Goal: Task Accomplishment & Management: Complete application form

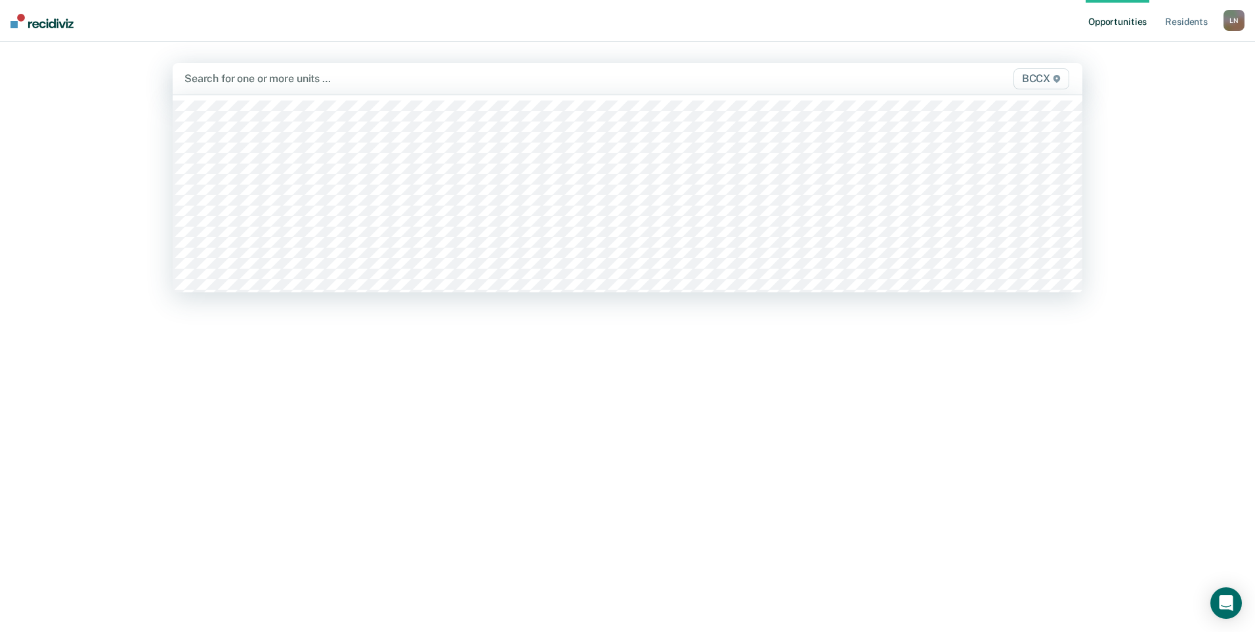
click at [328, 75] on div at bounding box center [495, 78] width 620 height 15
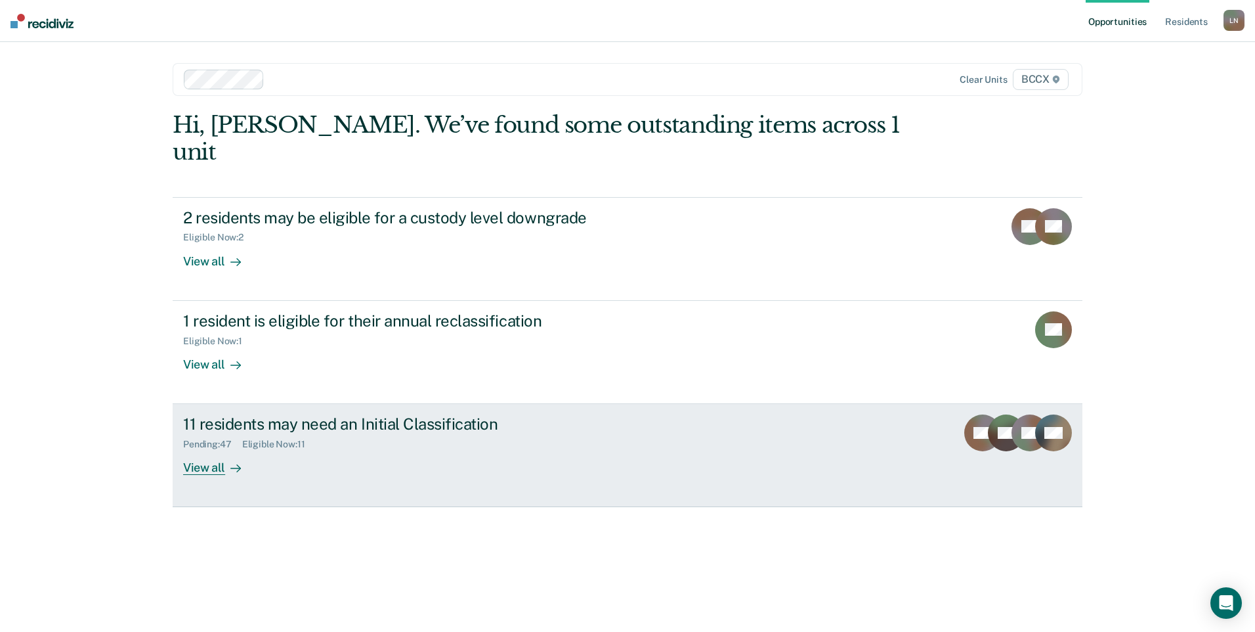
click at [208, 450] on div "View all" at bounding box center [220, 463] width 74 height 26
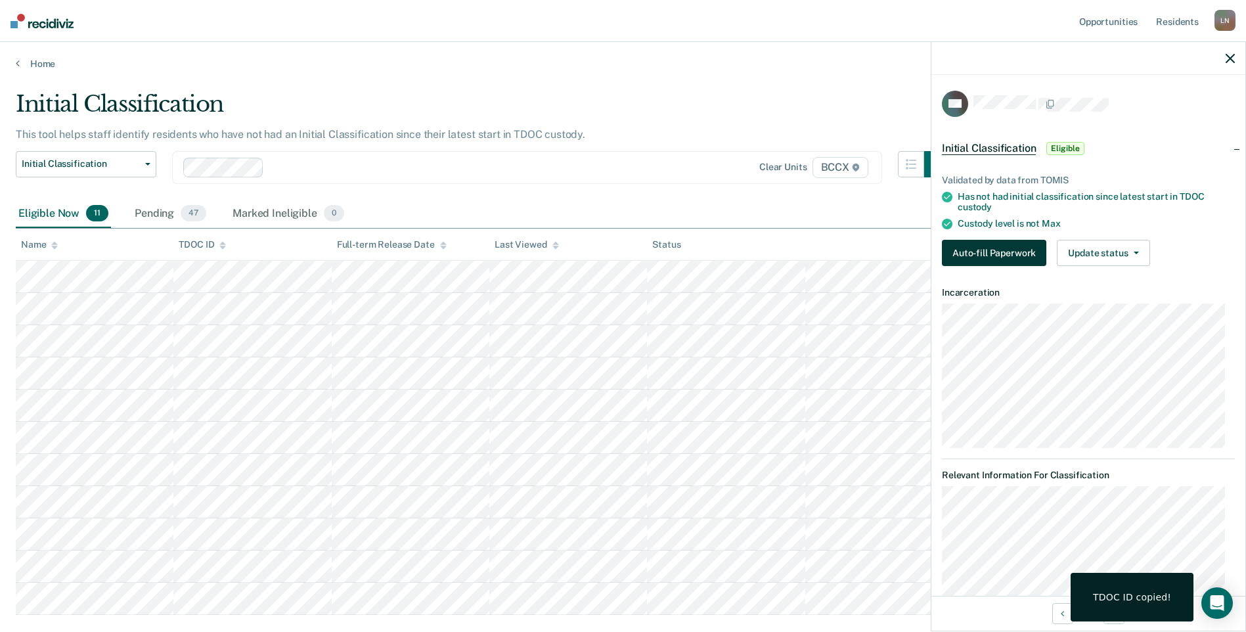
click at [1003, 251] on button "Auto-fill Paperwork" at bounding box center [994, 253] width 104 height 26
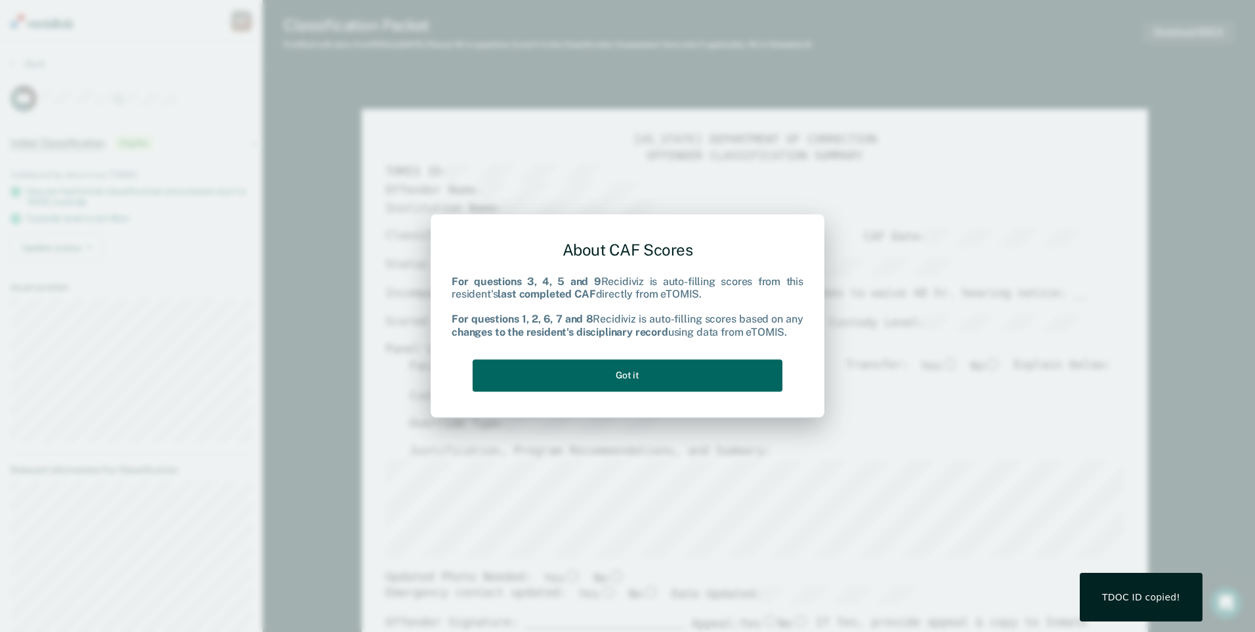
click at [601, 383] on button "Got it" at bounding box center [628, 375] width 310 height 32
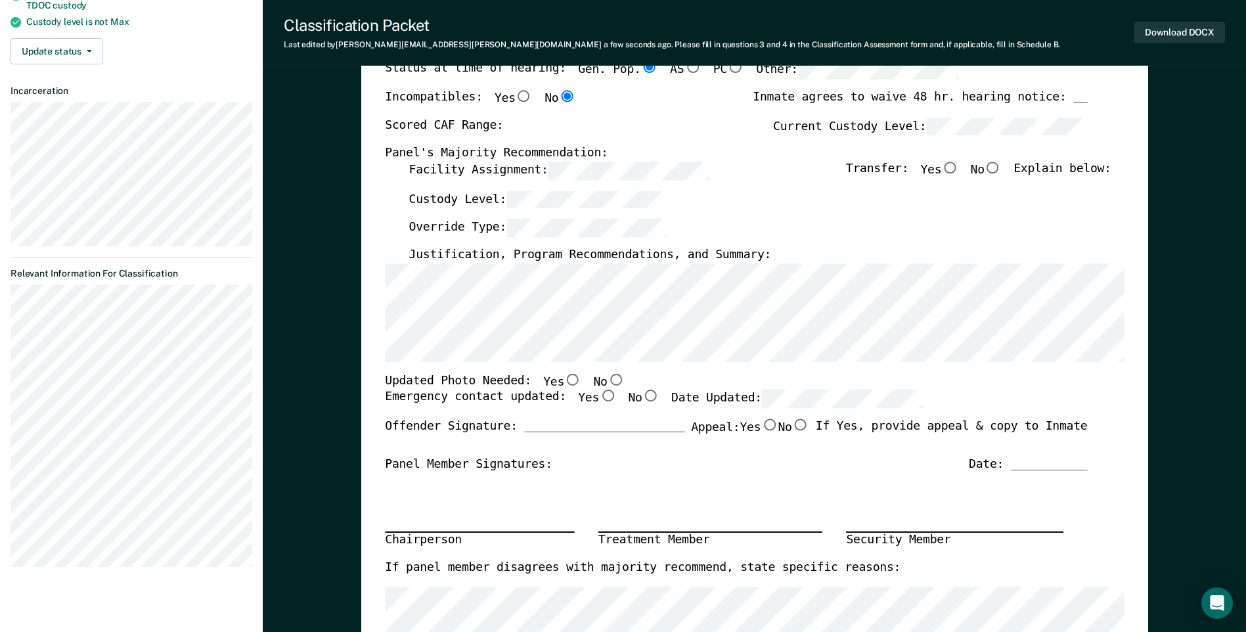
scroll to position [197, 0]
click at [607, 378] on input "No" at bounding box center [615, 378] width 17 height 12
type textarea "x"
radio input "true"
click at [599, 394] on input "Yes" at bounding box center [607, 395] width 17 height 12
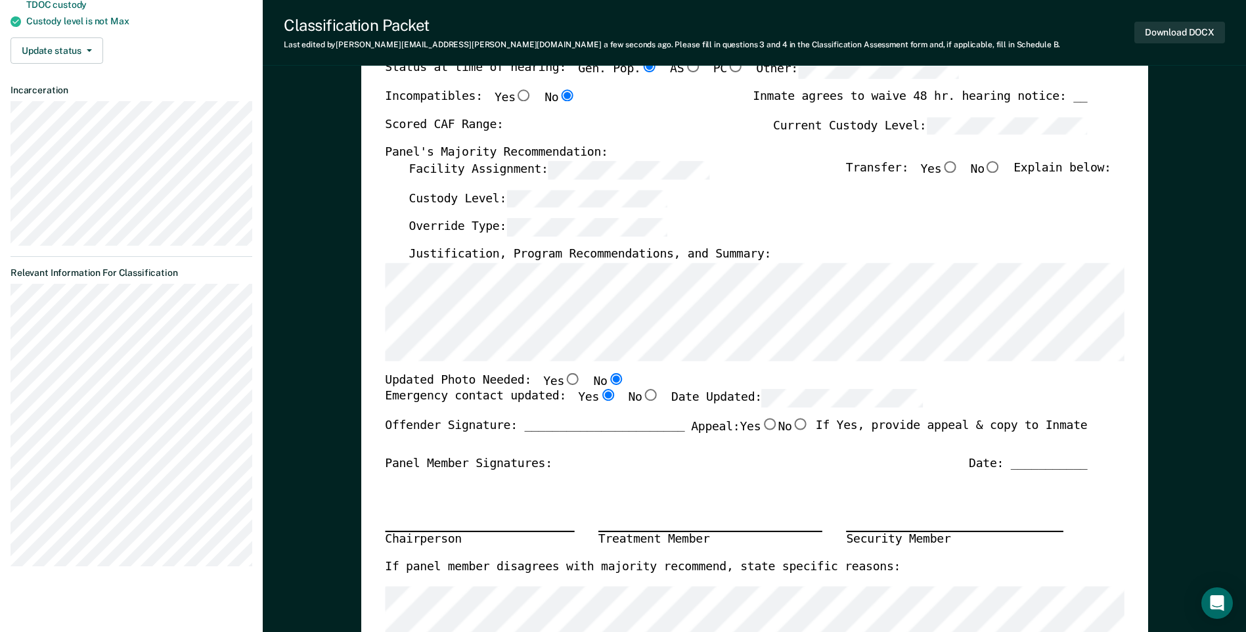
type textarea "x"
radio input "true"
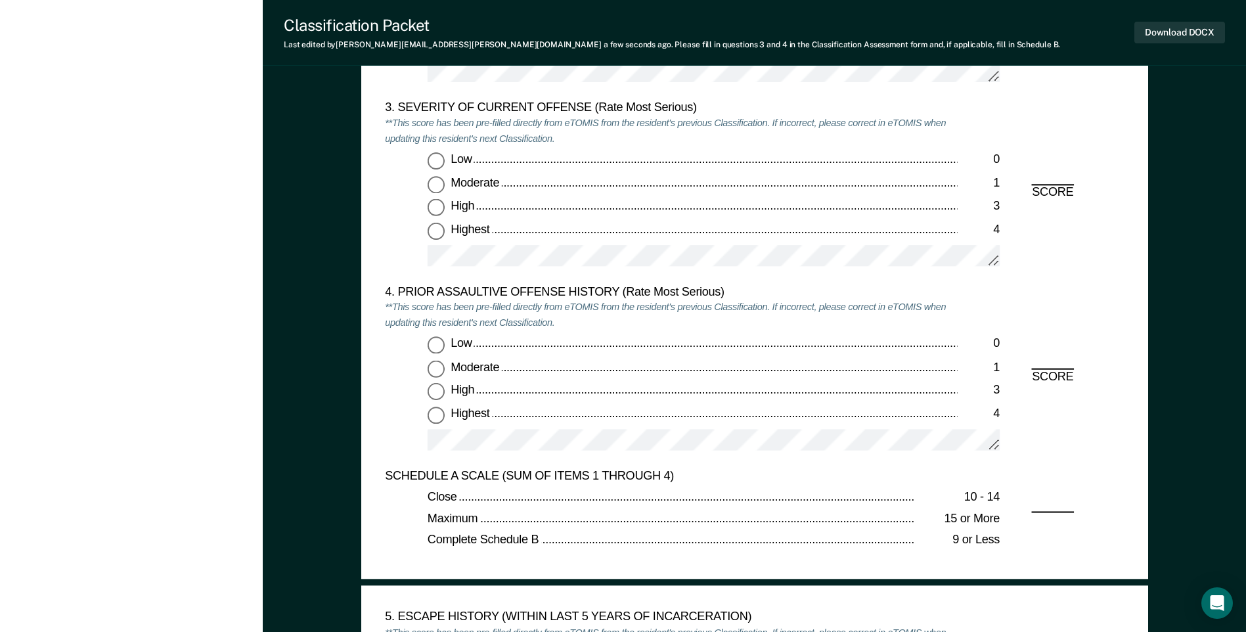
scroll to position [1576, 0]
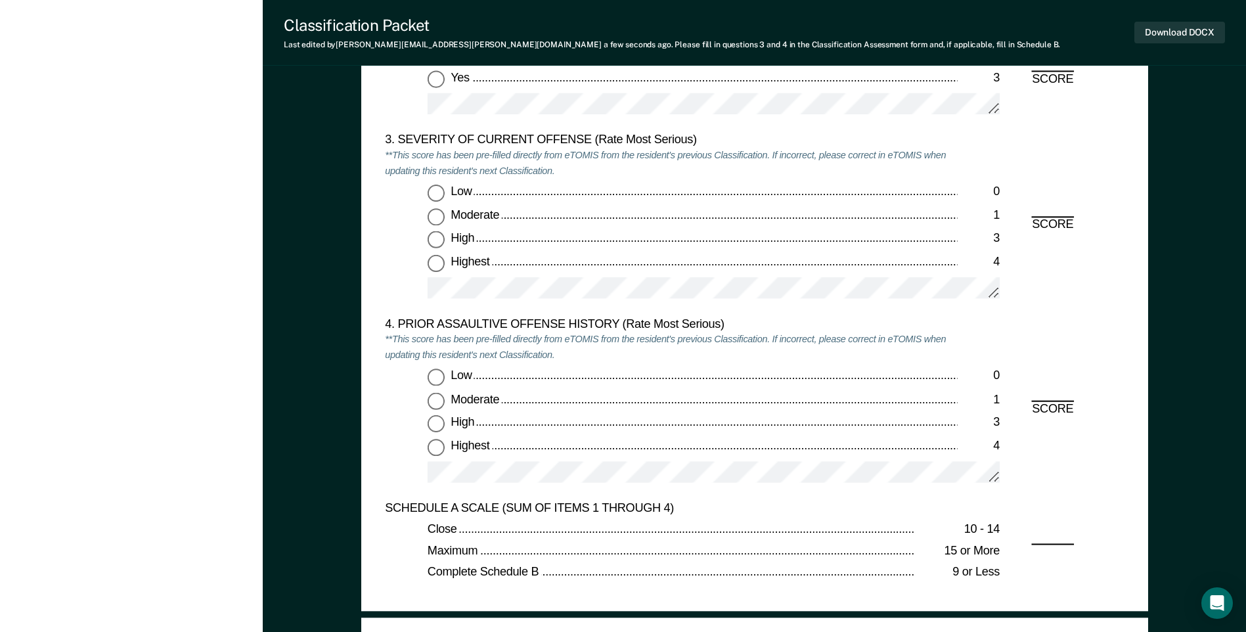
click at [1041, 209] on div "3. SEVERITY OF CURRENT OFFENSE (Rate Most Serious) **This score has been pre-fi…" at bounding box center [754, 225] width 739 height 184
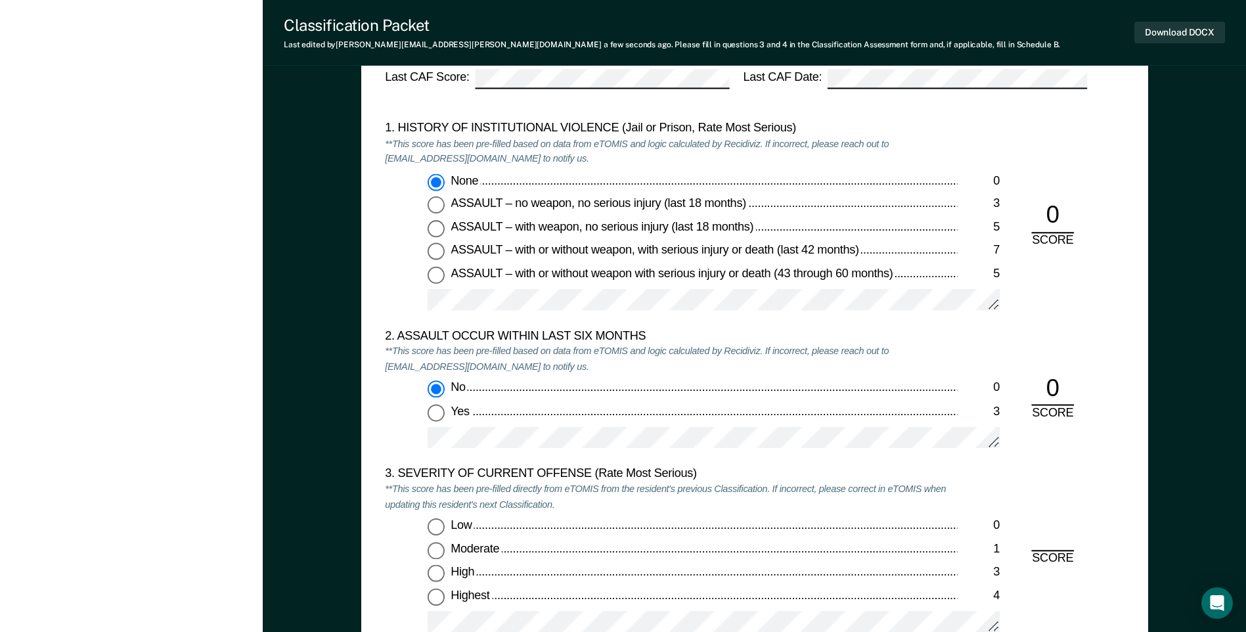
scroll to position [1444, 0]
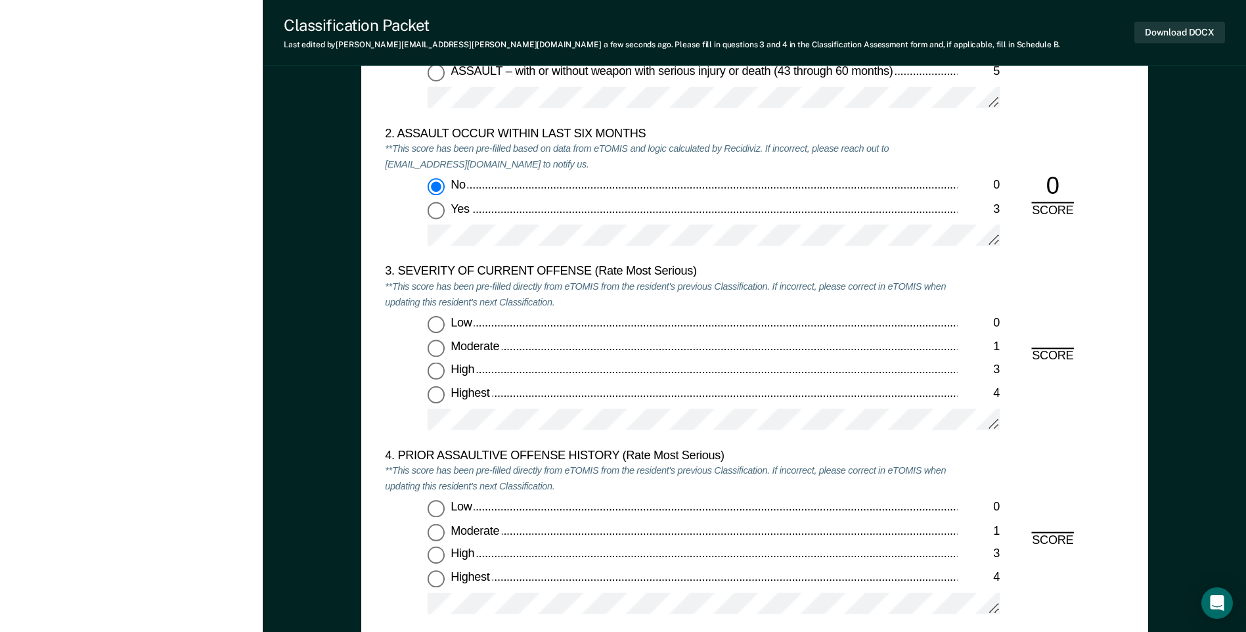
click at [439, 345] on input "Moderate 1" at bounding box center [435, 347] width 17 height 17
type textarea "x"
radio input "true"
click at [438, 372] on input "High 3" at bounding box center [435, 370] width 17 height 17
type textarea "x"
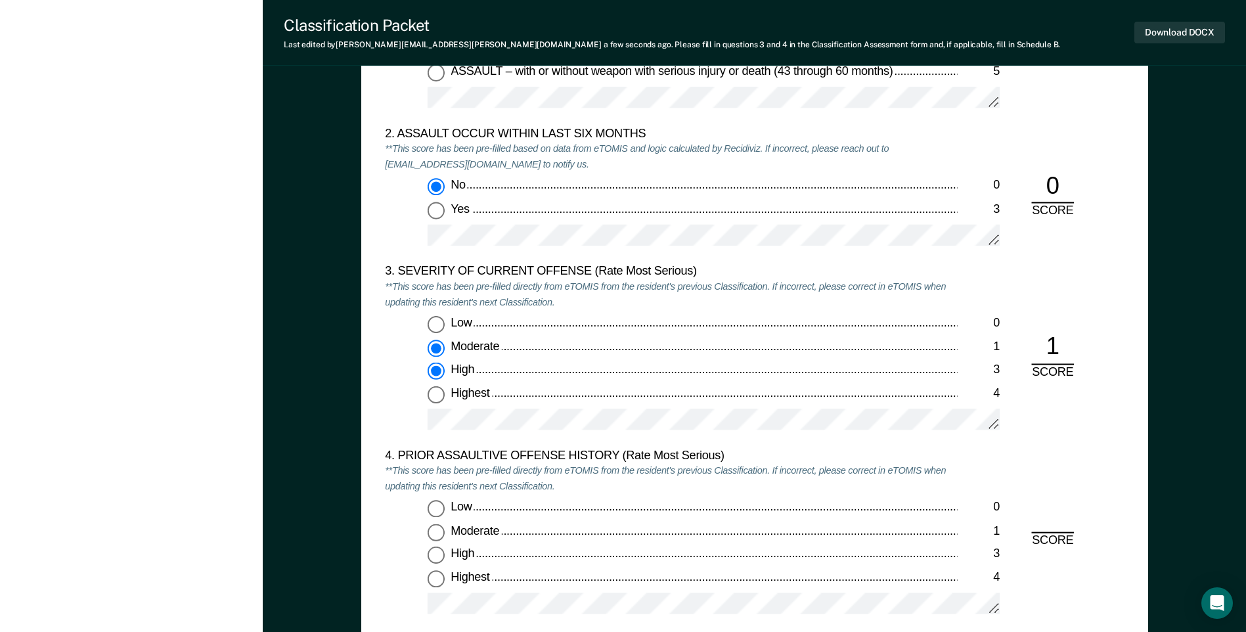
radio input "false"
radio input "true"
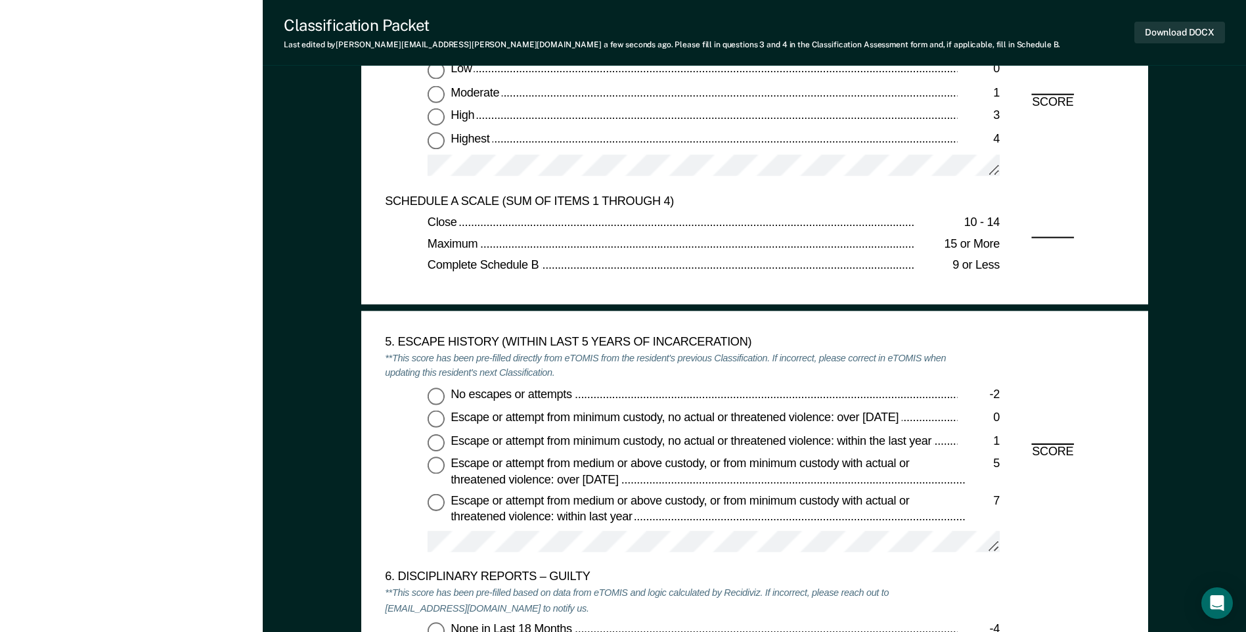
scroll to position [1970, 0]
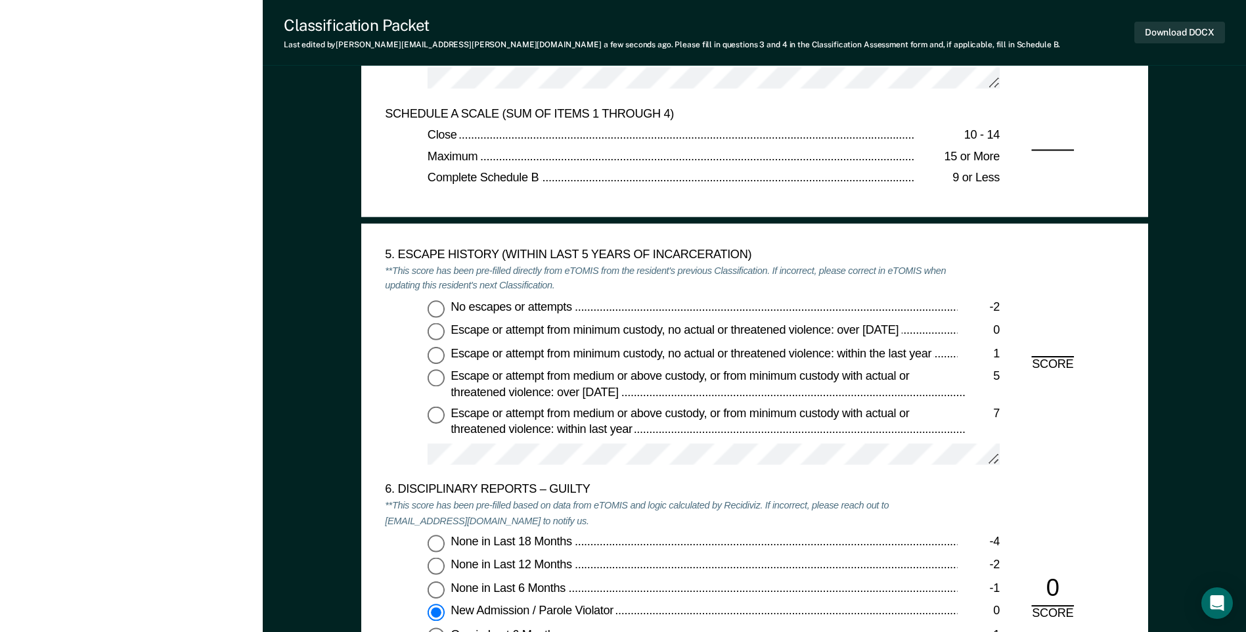
click at [436, 309] on input "No escapes or attempts -2" at bounding box center [435, 307] width 17 height 17
type textarea "x"
radio input "true"
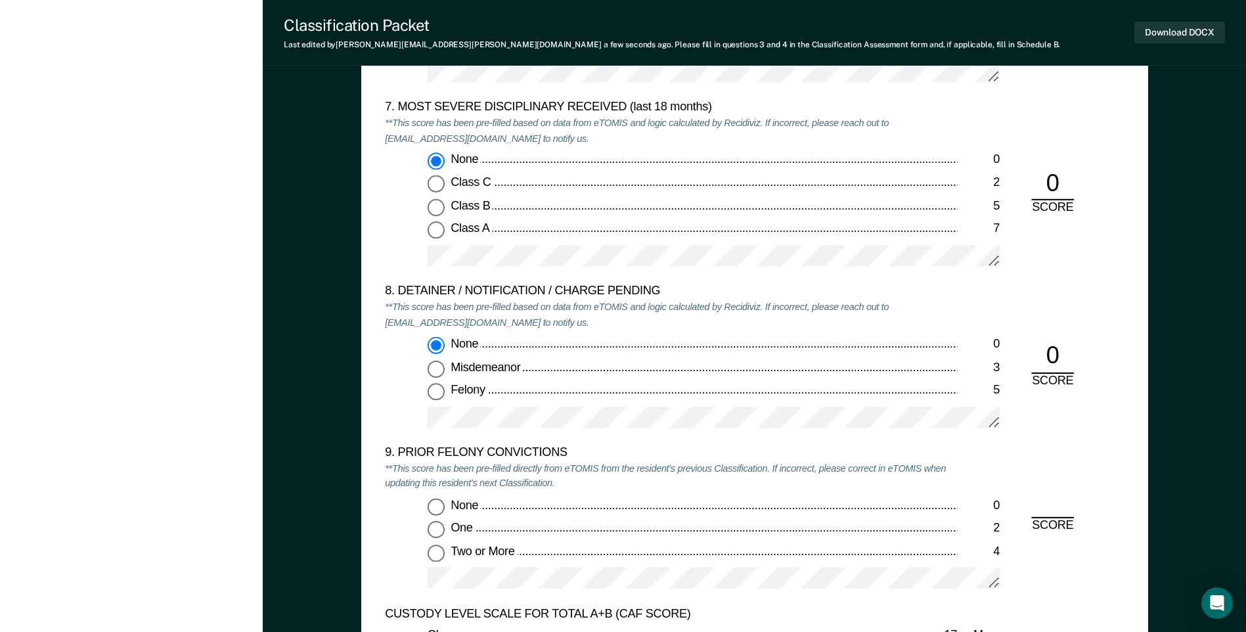
scroll to position [2758, 0]
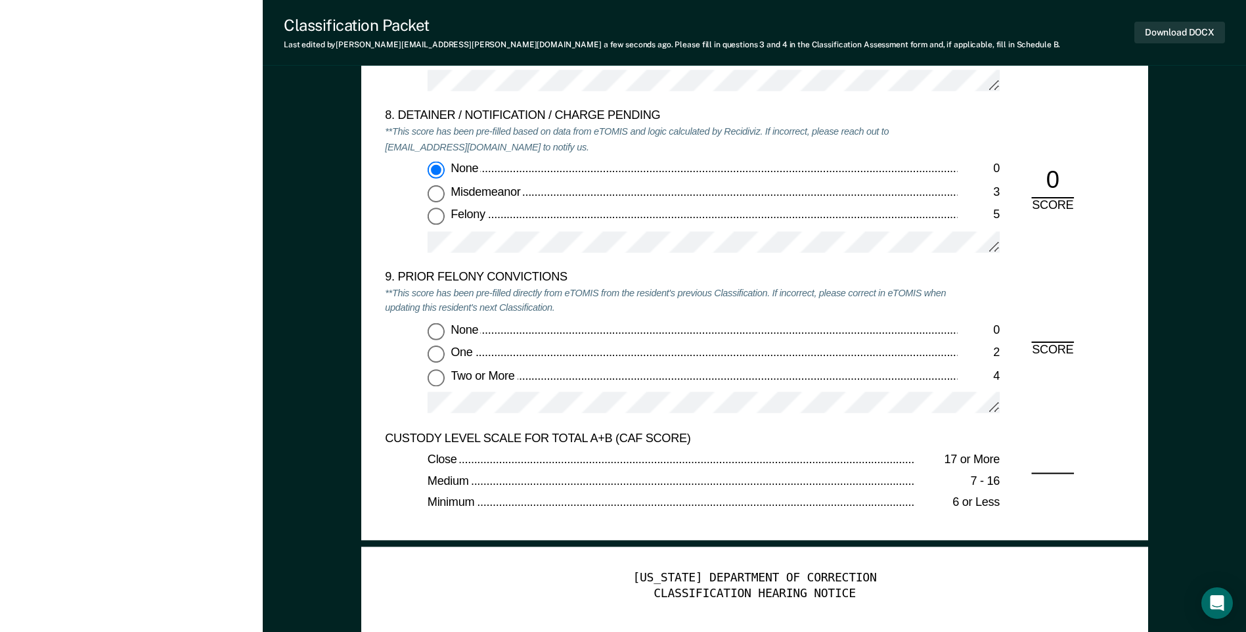
click at [441, 383] on input "Two or More 4" at bounding box center [435, 376] width 17 height 17
type textarea "x"
radio input "true"
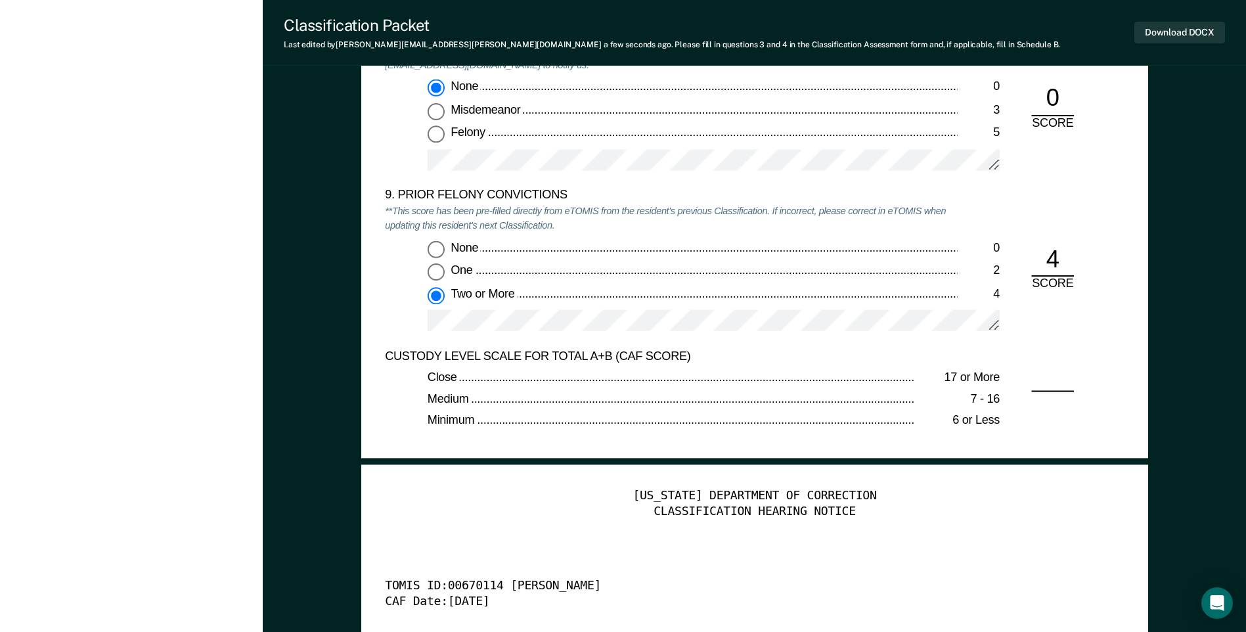
scroll to position [3020, 0]
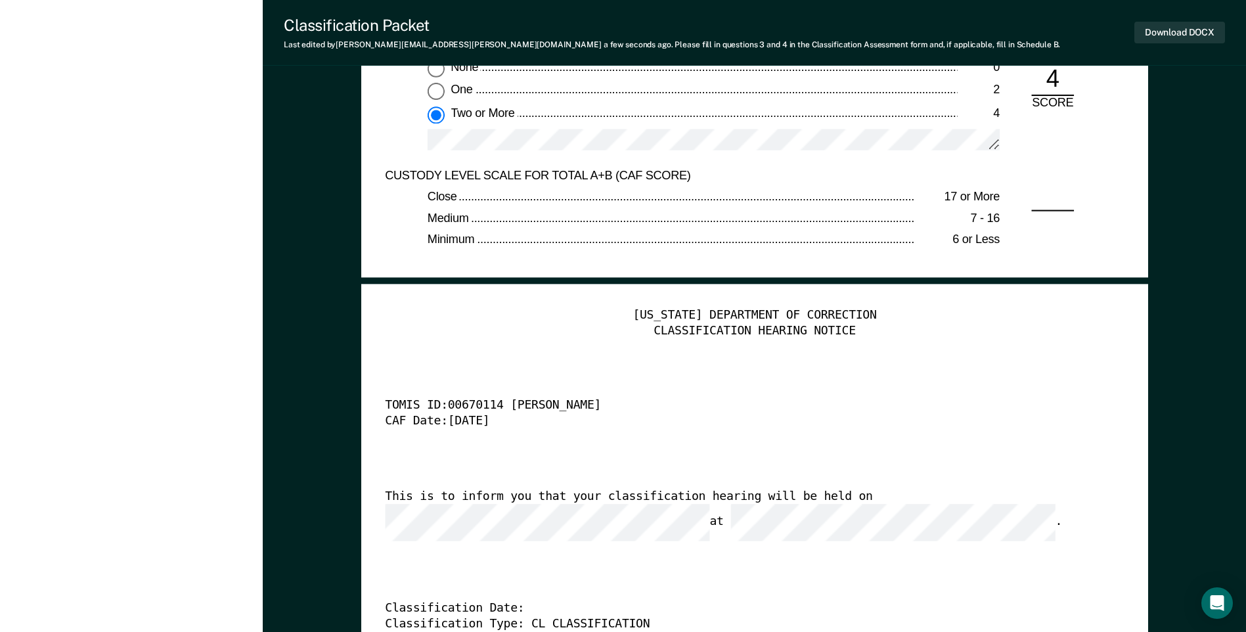
click at [1073, 190] on div "CUSTODY LEVEL SCALE FOR TOTAL A+B (CAF SCORE) Close 17 or More Medium 7 - 16 Mi…" at bounding box center [754, 211] width 739 height 86
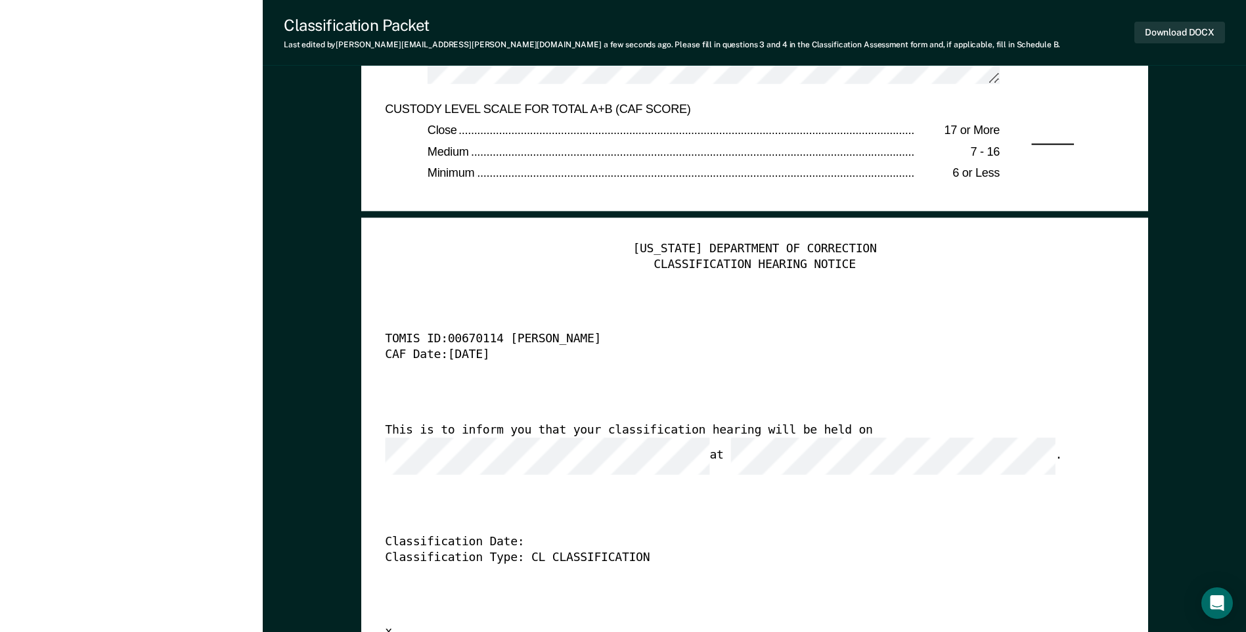
scroll to position [3086, 0]
click at [882, 502] on div "[US_STATE] DEPARTMENT OF CORRECTION CLASSIFICATION HEARING NOTICE TOMIS ID: 006…" at bounding box center [754, 442] width 739 height 400
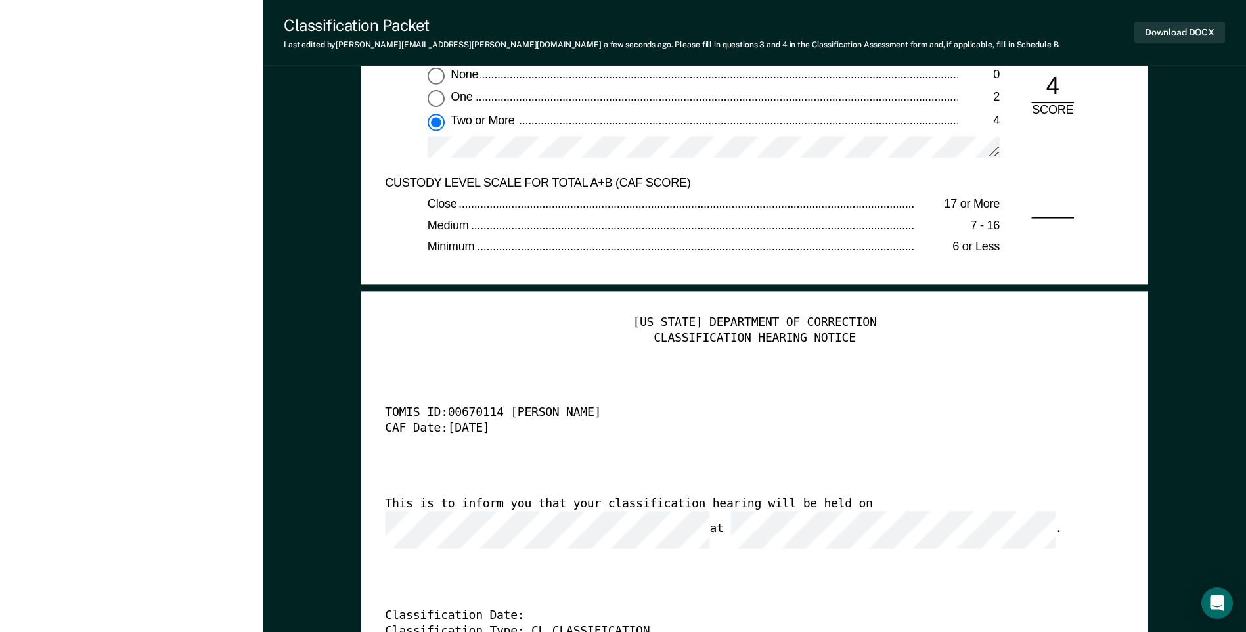
scroll to position [2889, 0]
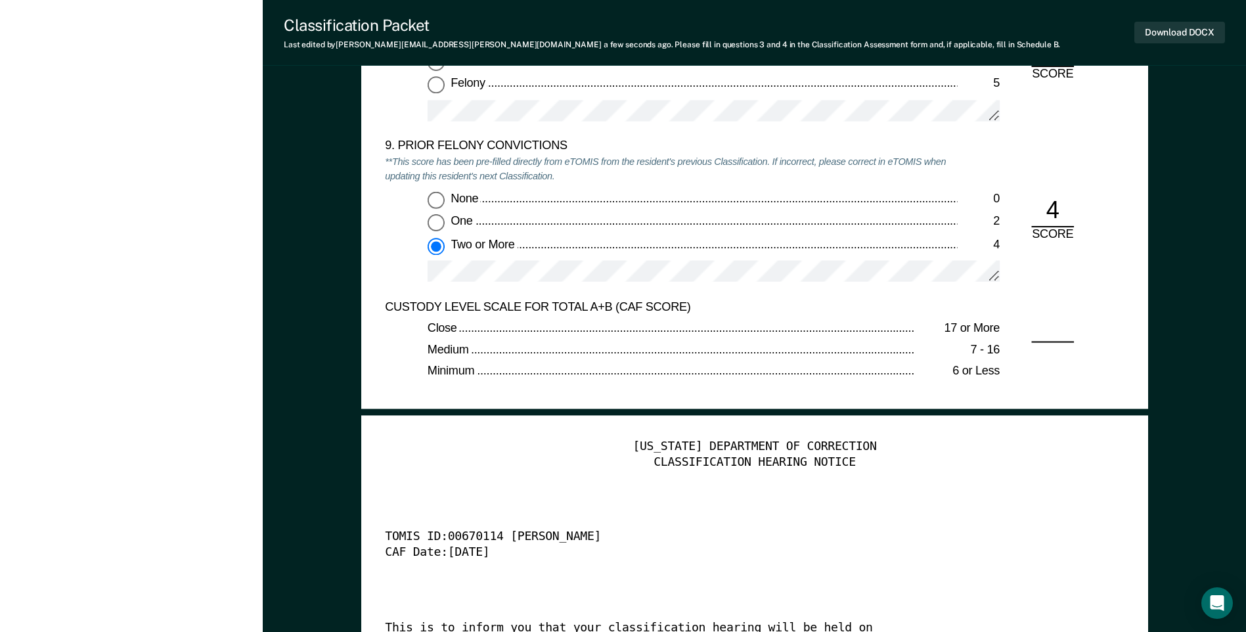
click at [1058, 321] on div "CUSTODY LEVEL SCALE FOR TOTAL A+B (CAF SCORE) Close 17 or More Medium 7 - 16 Mi…" at bounding box center [754, 342] width 739 height 86
click at [1050, 340] on div "CUSTODY LEVEL SCALE FOR TOTAL A+B (CAF SCORE) Close 17 or More Medium 7 - 16 Mi…" at bounding box center [754, 342] width 739 height 86
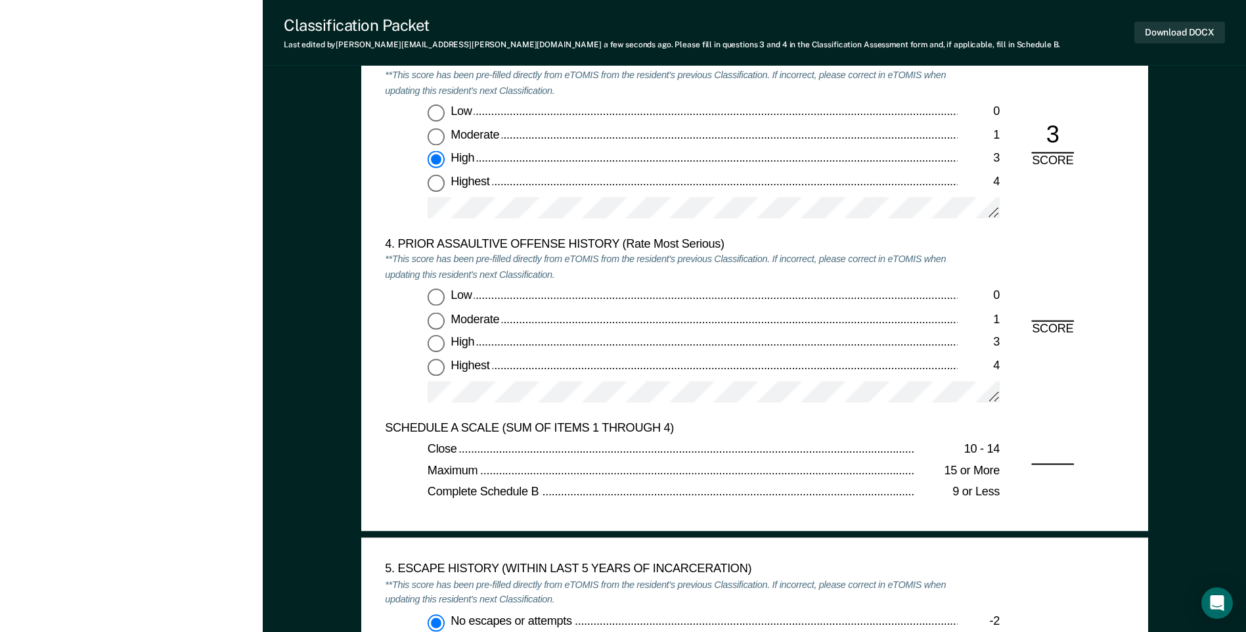
scroll to position [1634, 0]
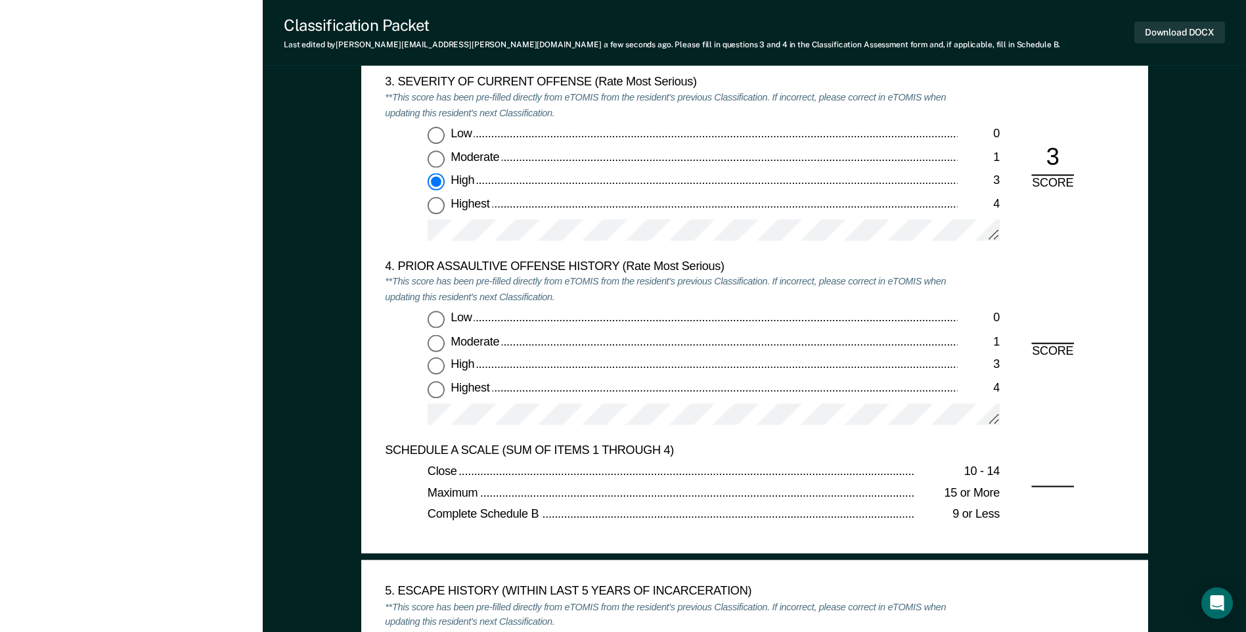
click at [441, 392] on input "Highest 4" at bounding box center [435, 389] width 17 height 17
type textarea "x"
radio input "true"
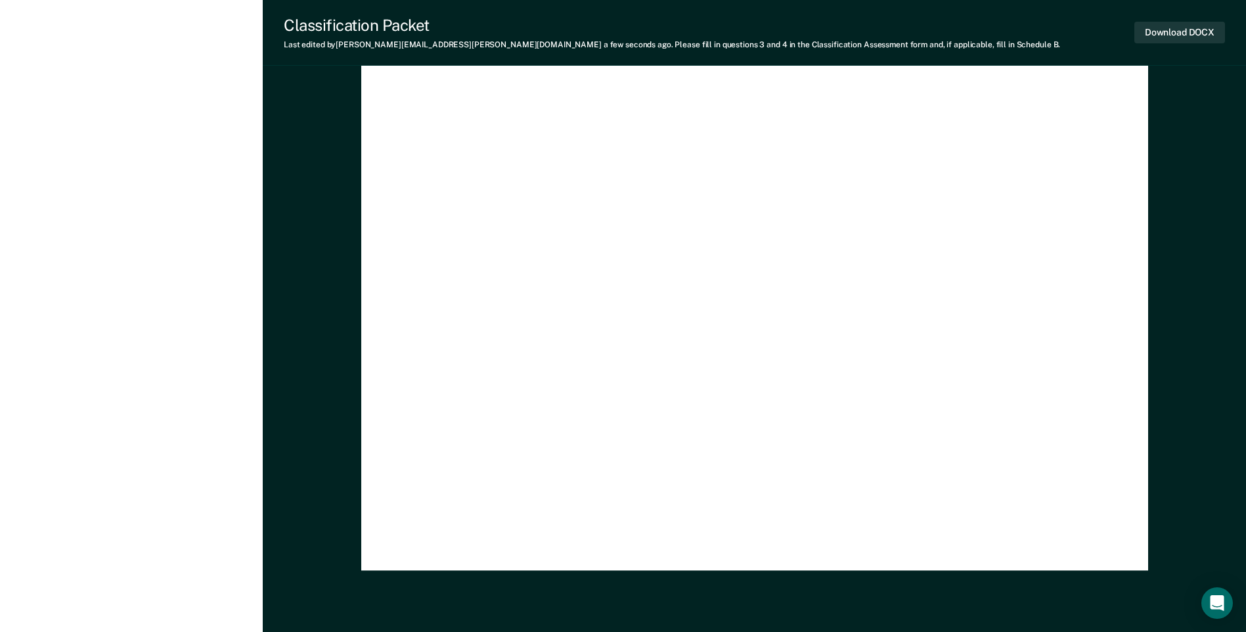
scroll to position [3800, 0]
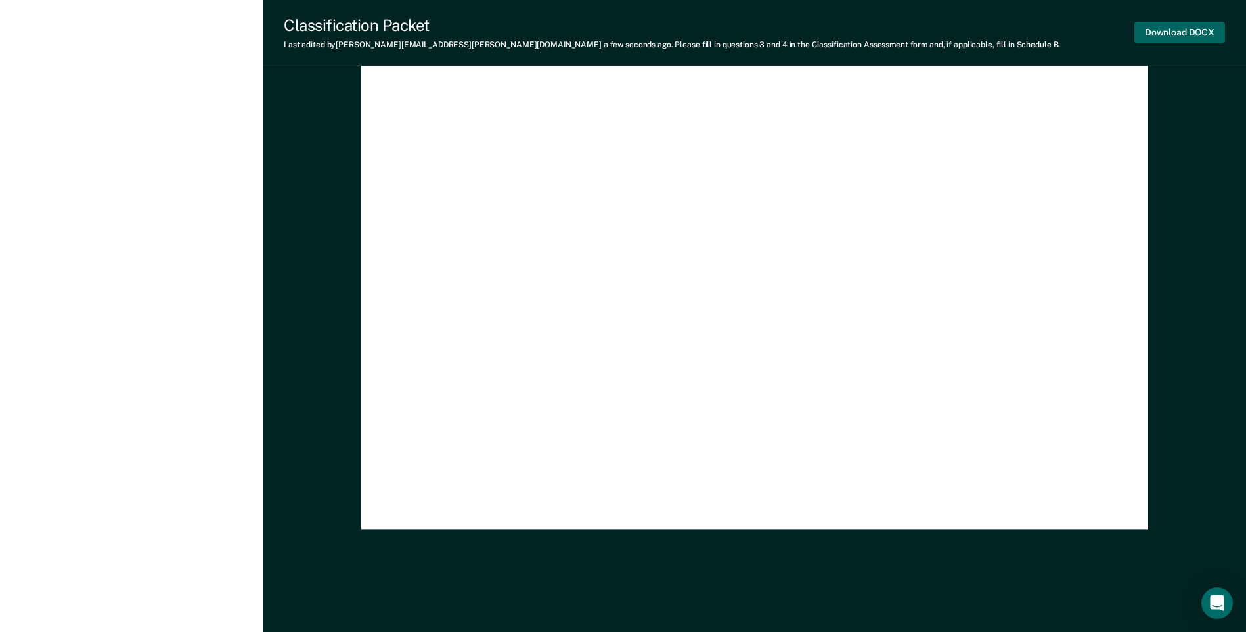
click at [1194, 34] on button "Download DOCX" at bounding box center [1179, 33] width 91 height 22
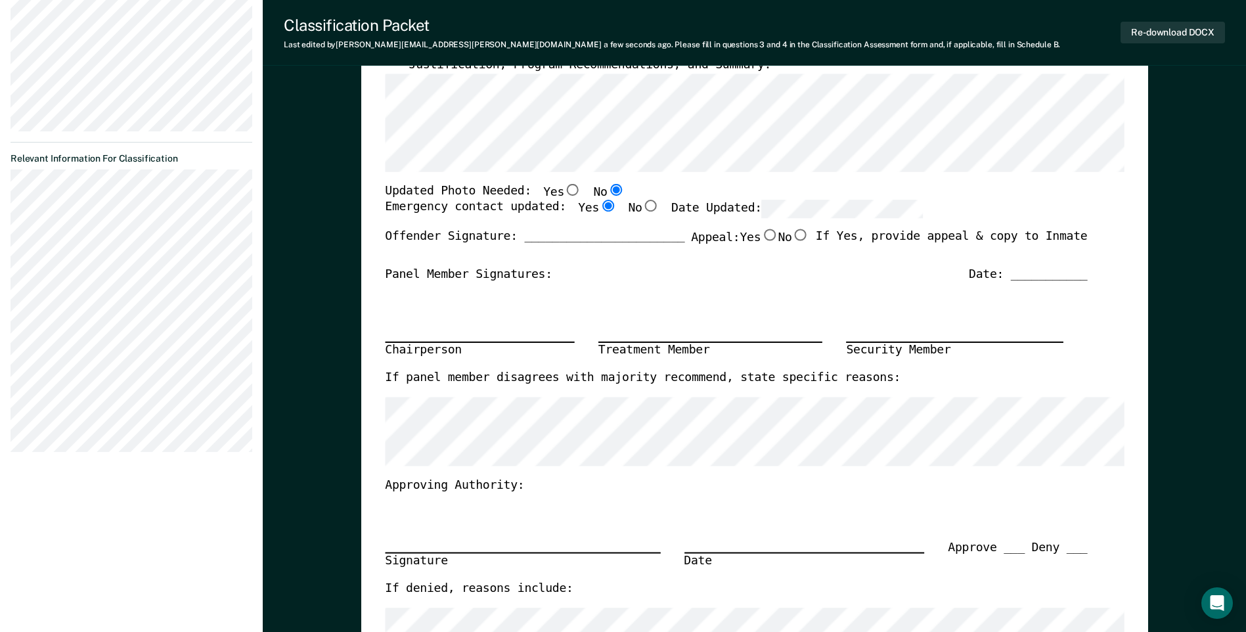
scroll to position [0, 0]
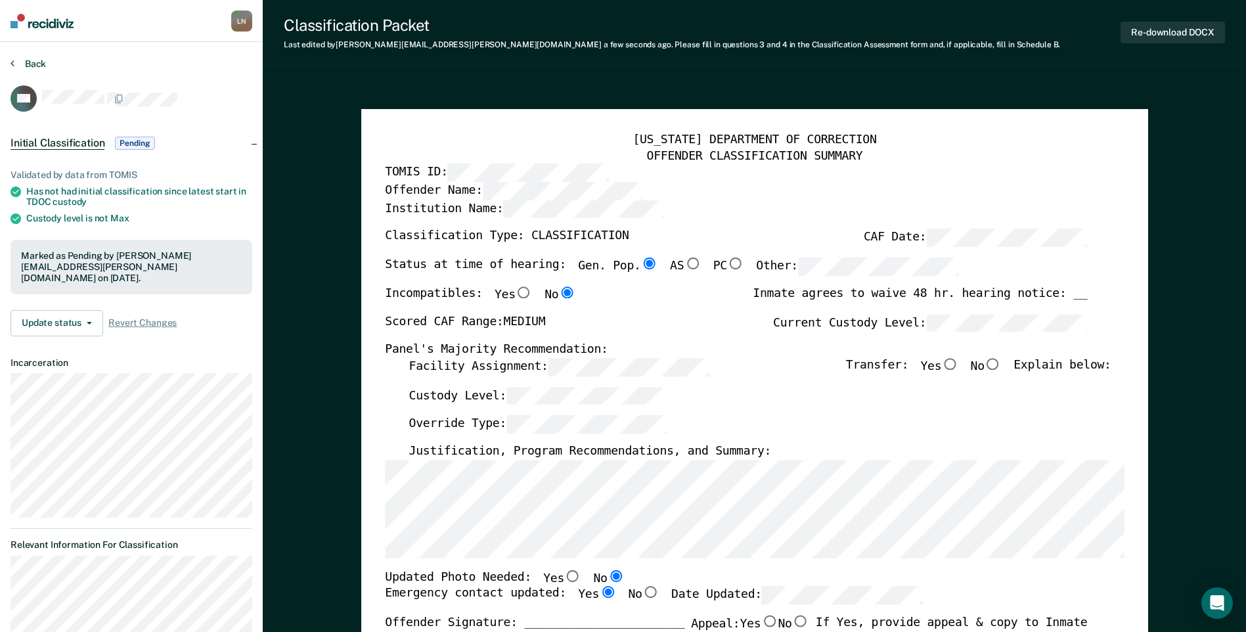
click at [26, 64] on button "Back" at bounding box center [28, 64] width 35 height 12
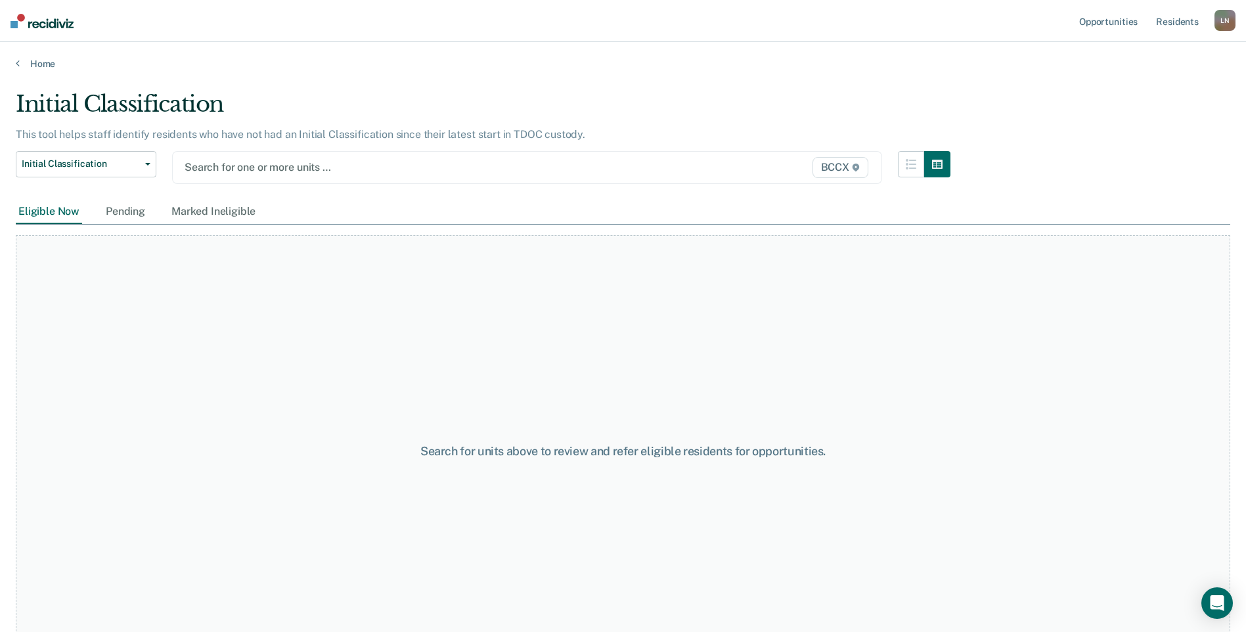
click at [246, 169] on div at bounding box center [424, 167] width 479 height 15
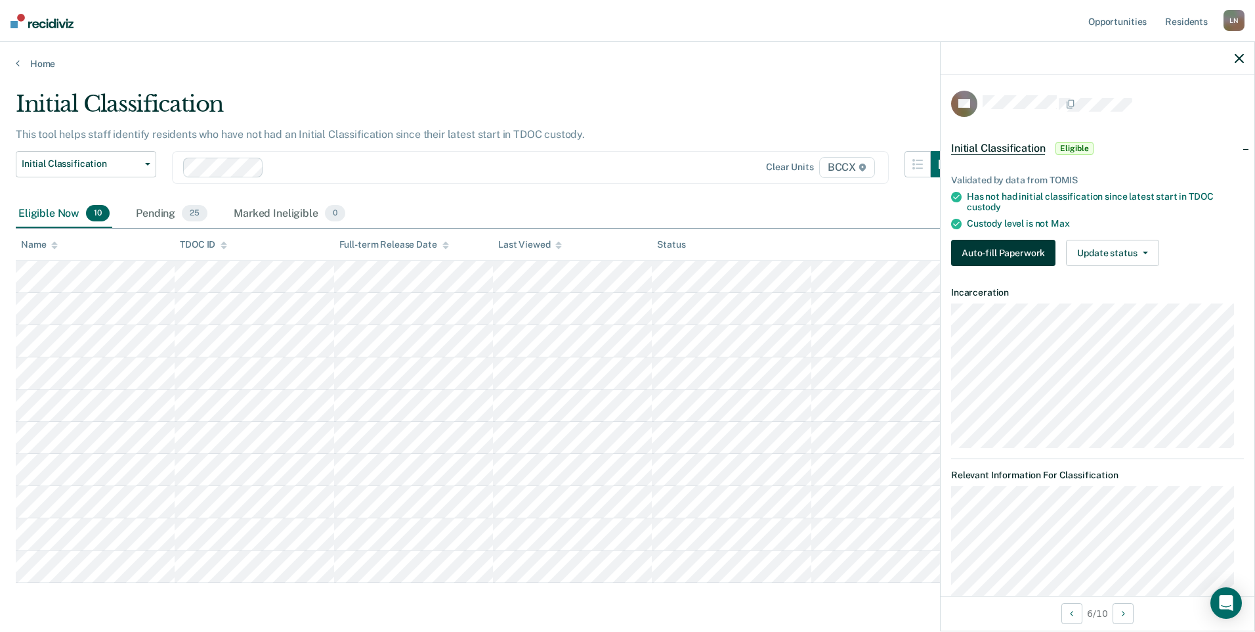
click at [1014, 257] on button "Auto-fill Paperwork" at bounding box center [1003, 253] width 104 height 26
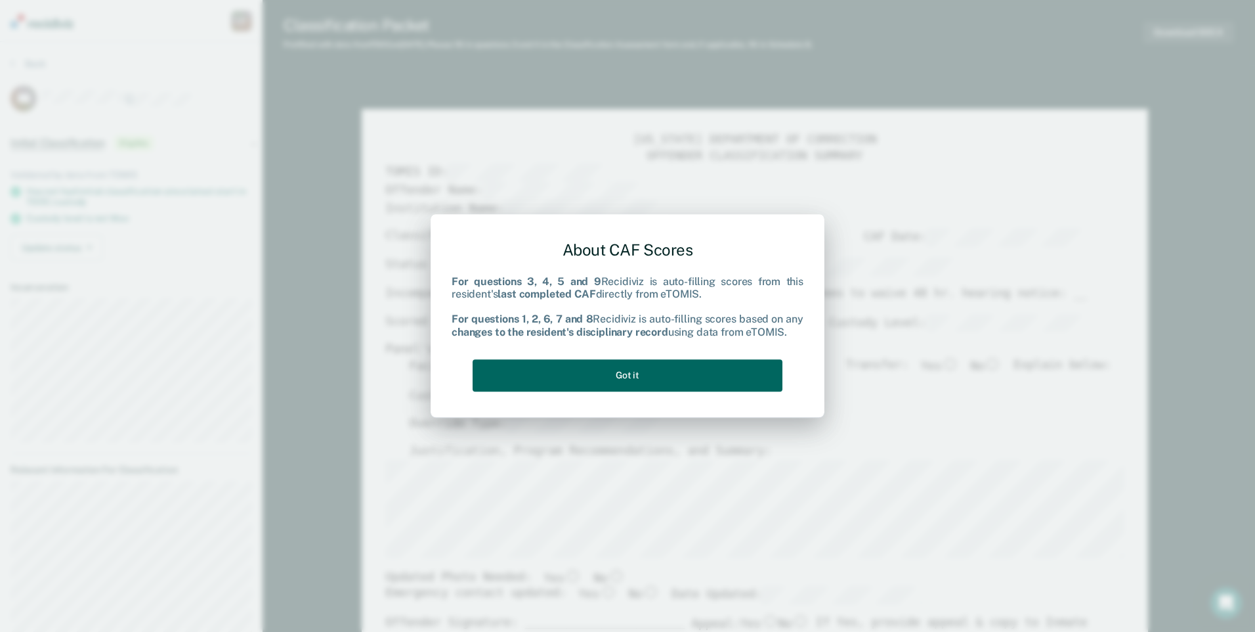
click at [599, 376] on button "Got it" at bounding box center [628, 375] width 310 height 32
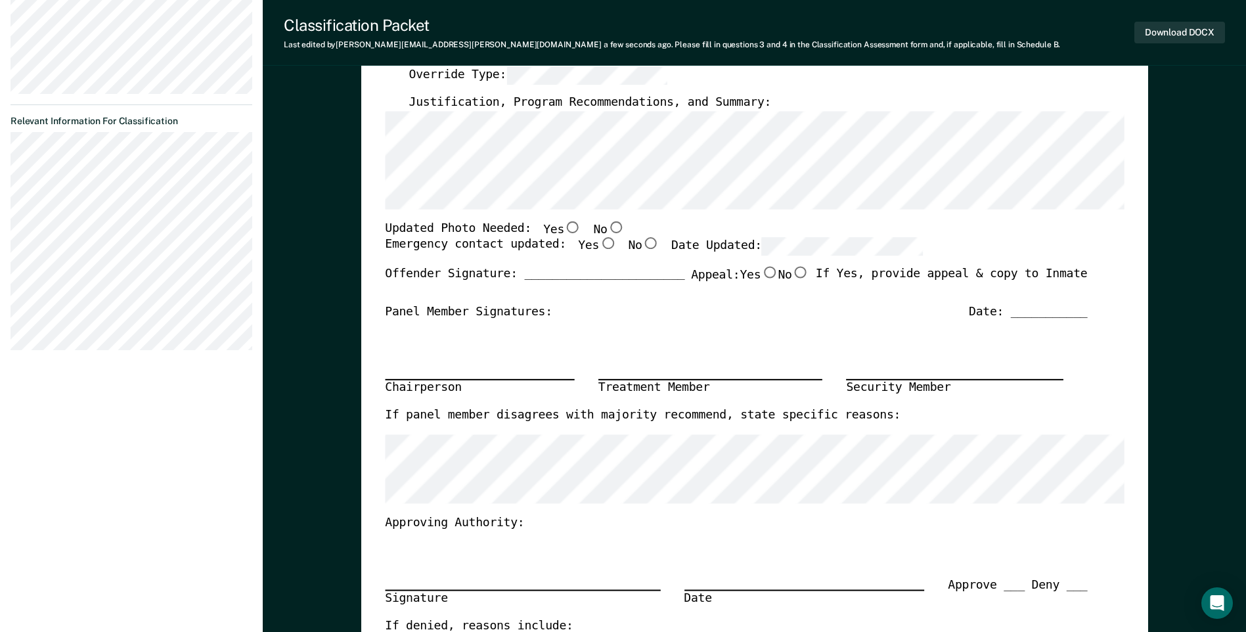
scroll to position [263, 0]
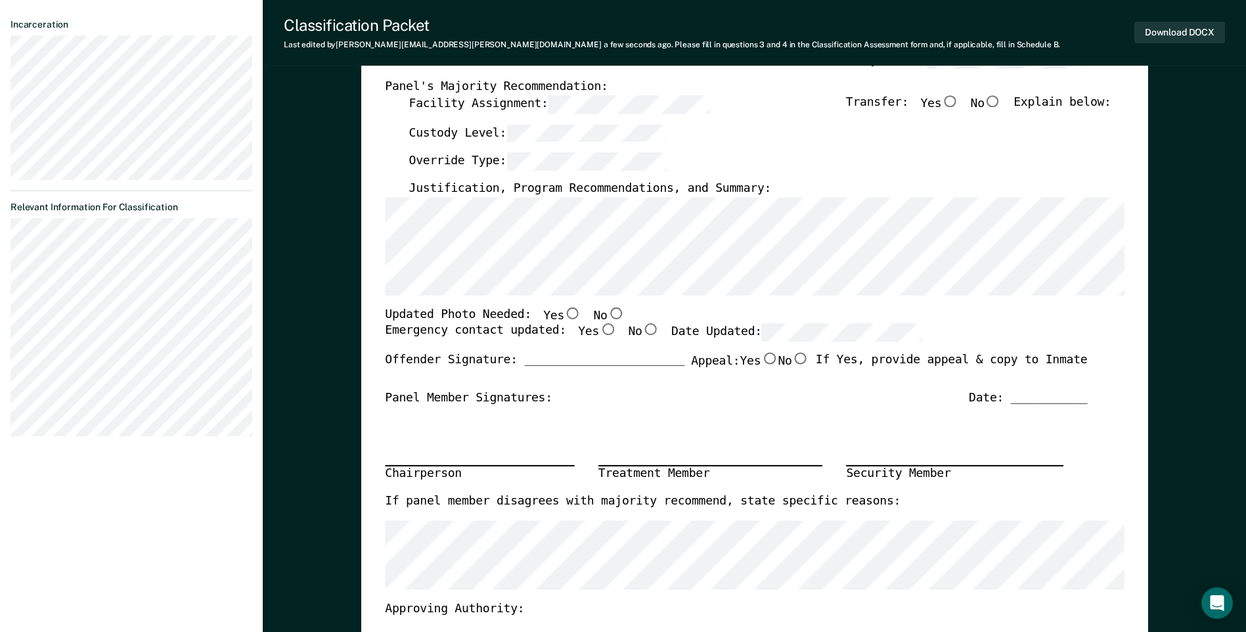
click at [607, 311] on input "No" at bounding box center [615, 313] width 17 height 12
type textarea "x"
radio input "true"
click at [599, 329] on input "Yes" at bounding box center [607, 330] width 17 height 12
type textarea "x"
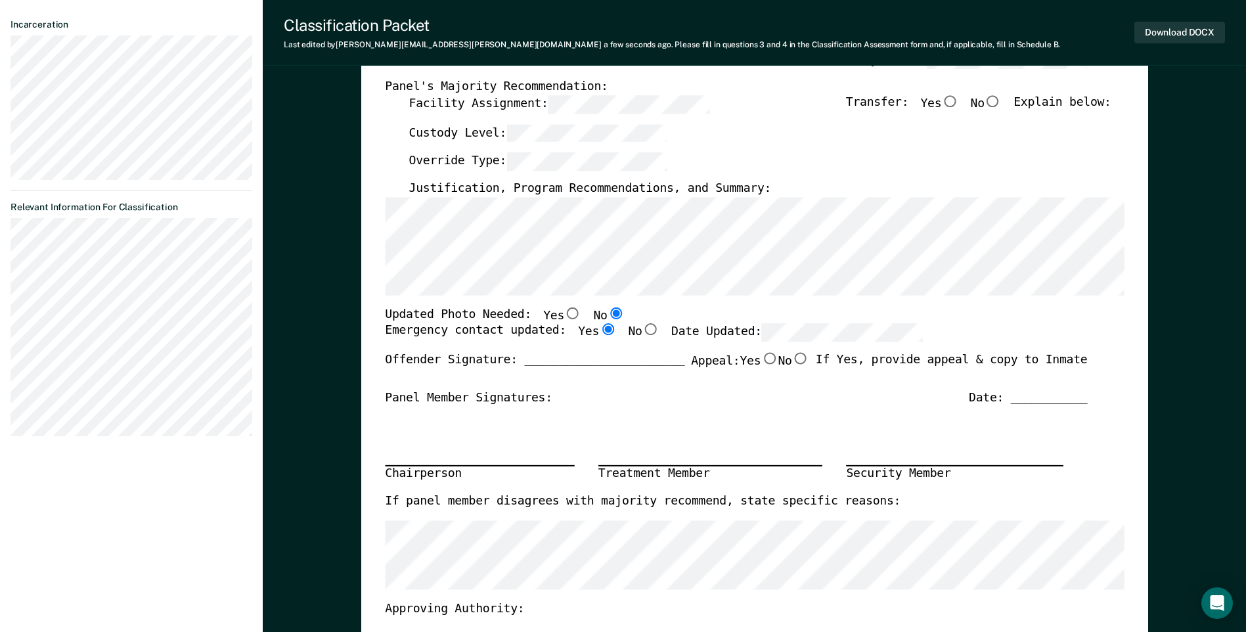
radio input "true"
click at [680, 394] on div "Panel Member Signatures: Date: ___________" at bounding box center [736, 398] width 702 height 16
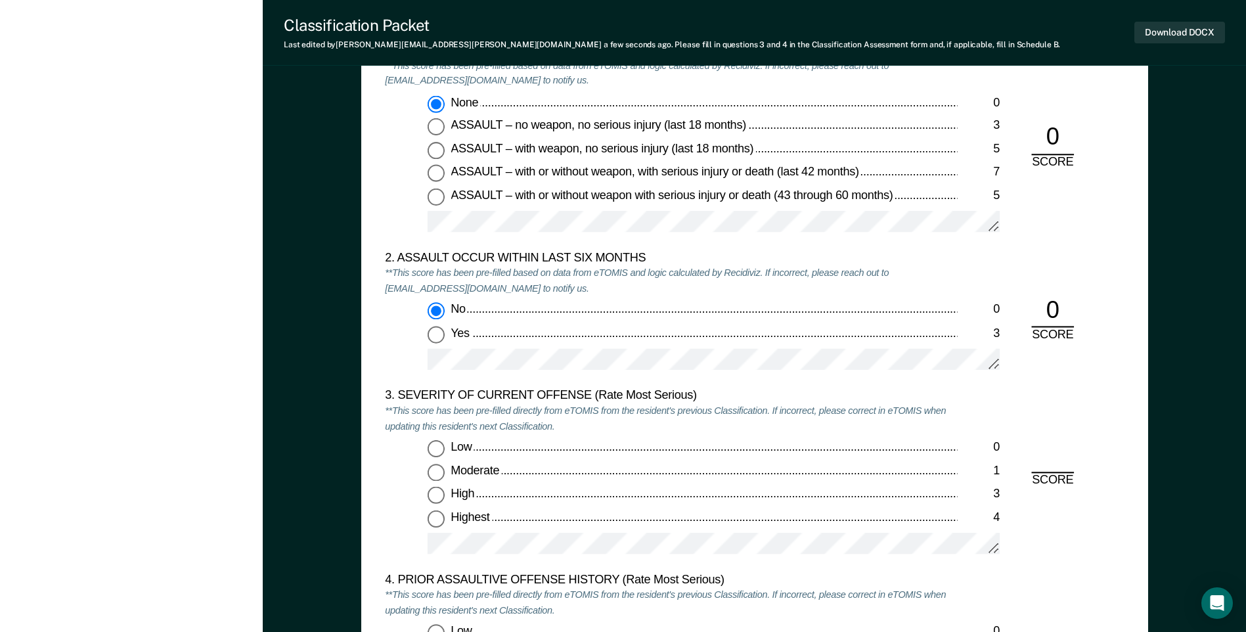
scroll to position [1510, 0]
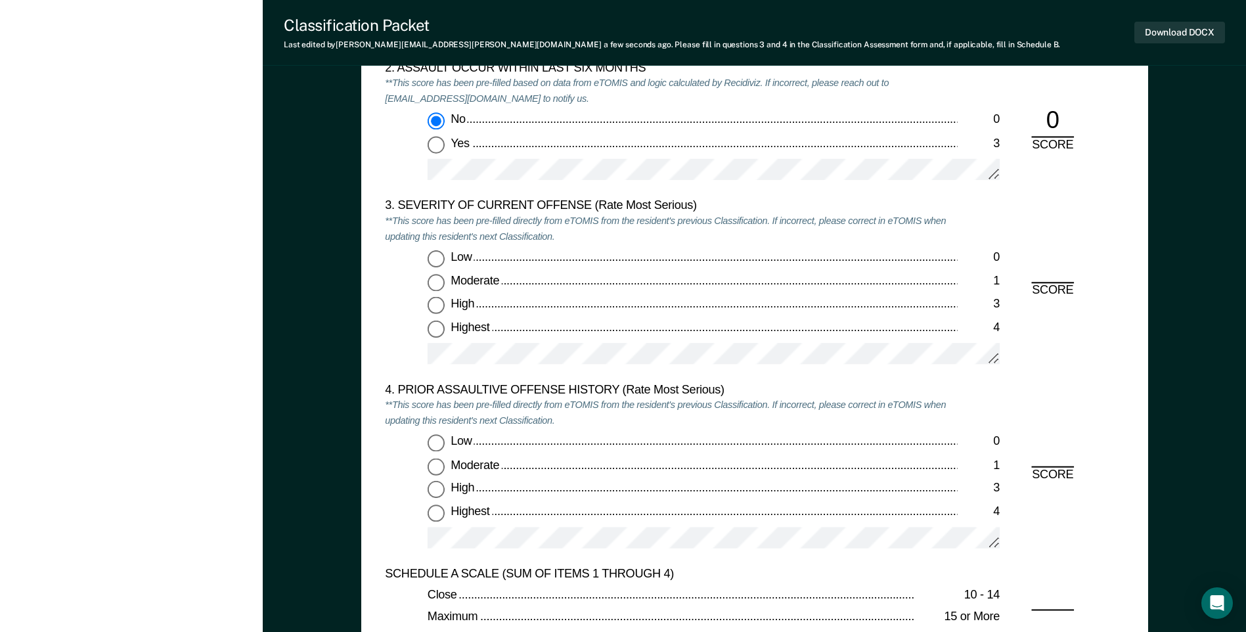
click at [438, 274] on input "Moderate 1" at bounding box center [435, 282] width 17 height 17
type textarea "x"
radio input "true"
click at [435, 512] on input "Highest 4" at bounding box center [435, 512] width 17 height 17
type textarea "x"
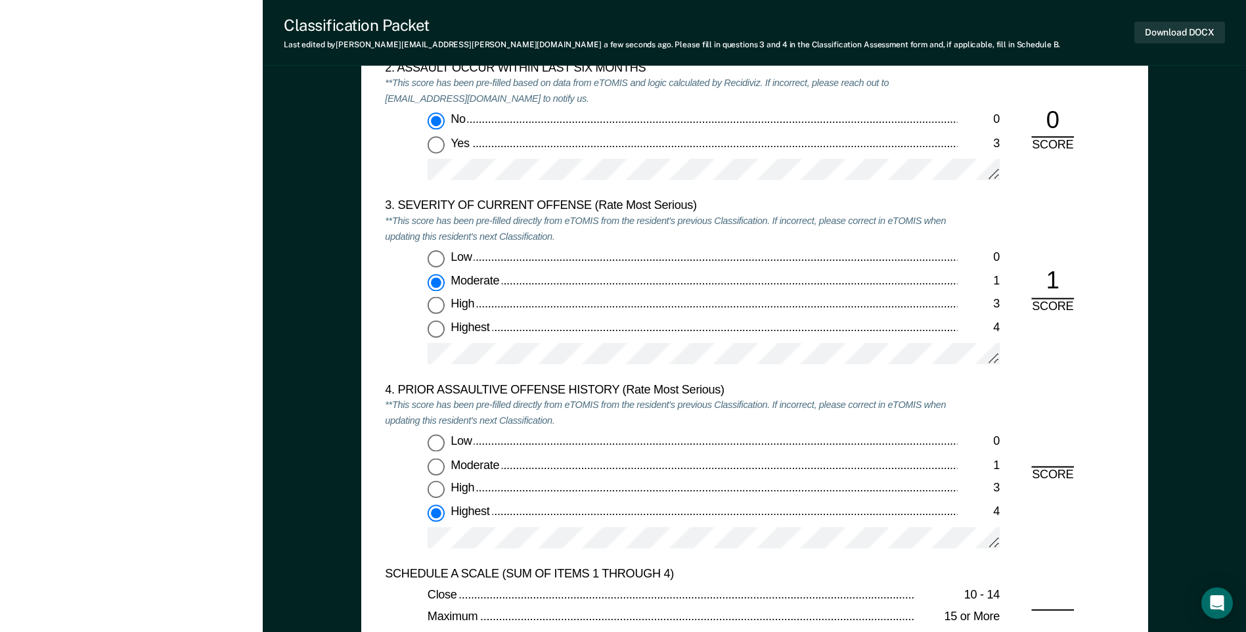
radio input "true"
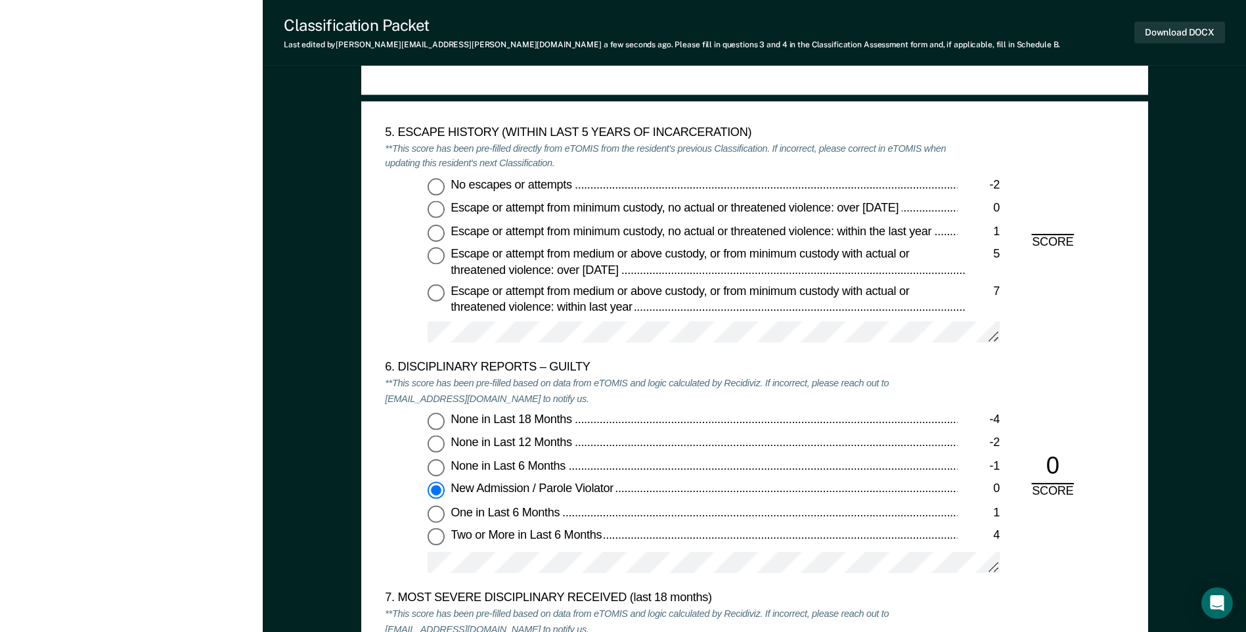
scroll to position [2101, 0]
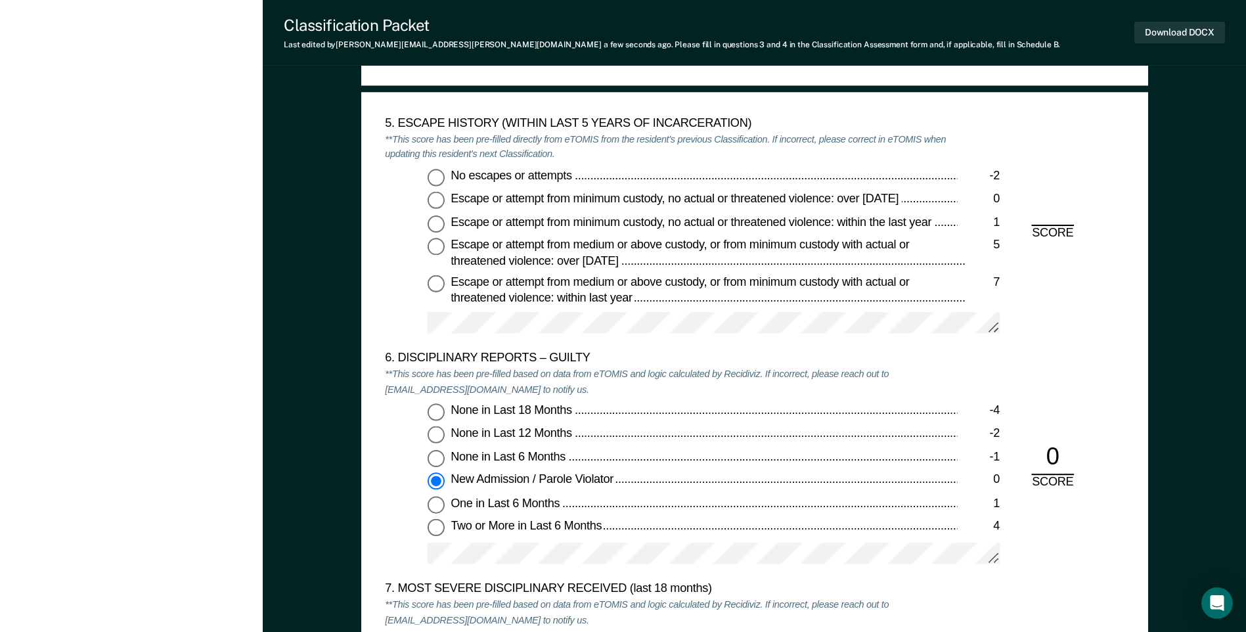
click at [437, 173] on input "No escapes or attempts -2" at bounding box center [435, 176] width 17 height 17
type textarea "x"
radio input "true"
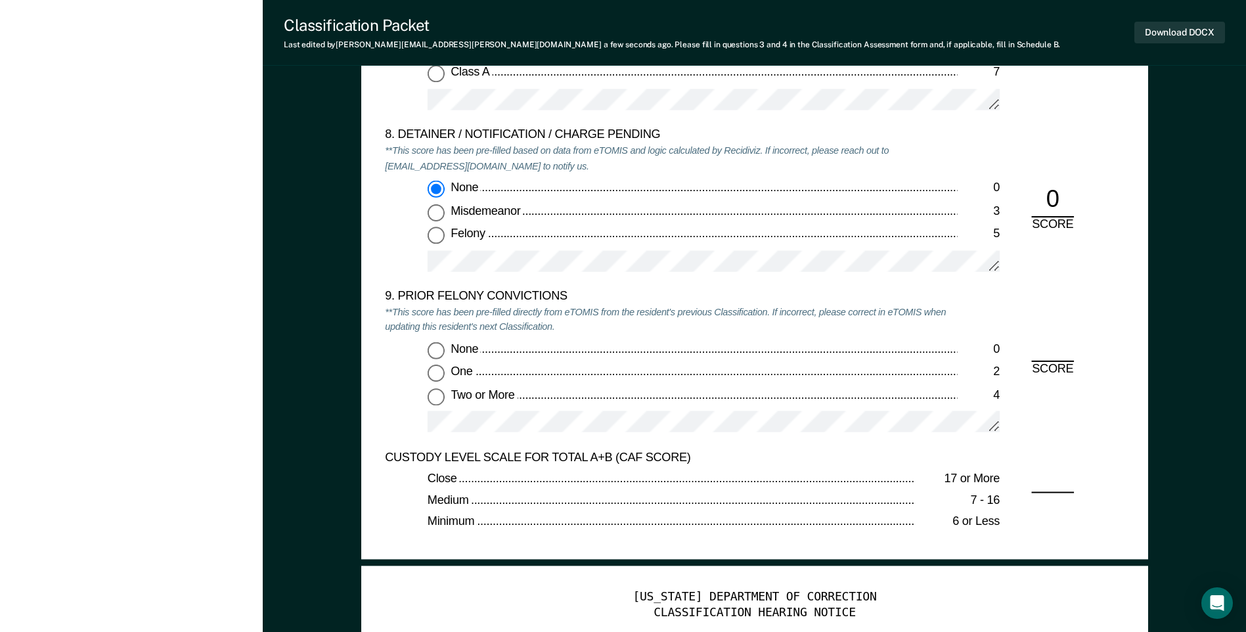
scroll to position [2758, 0]
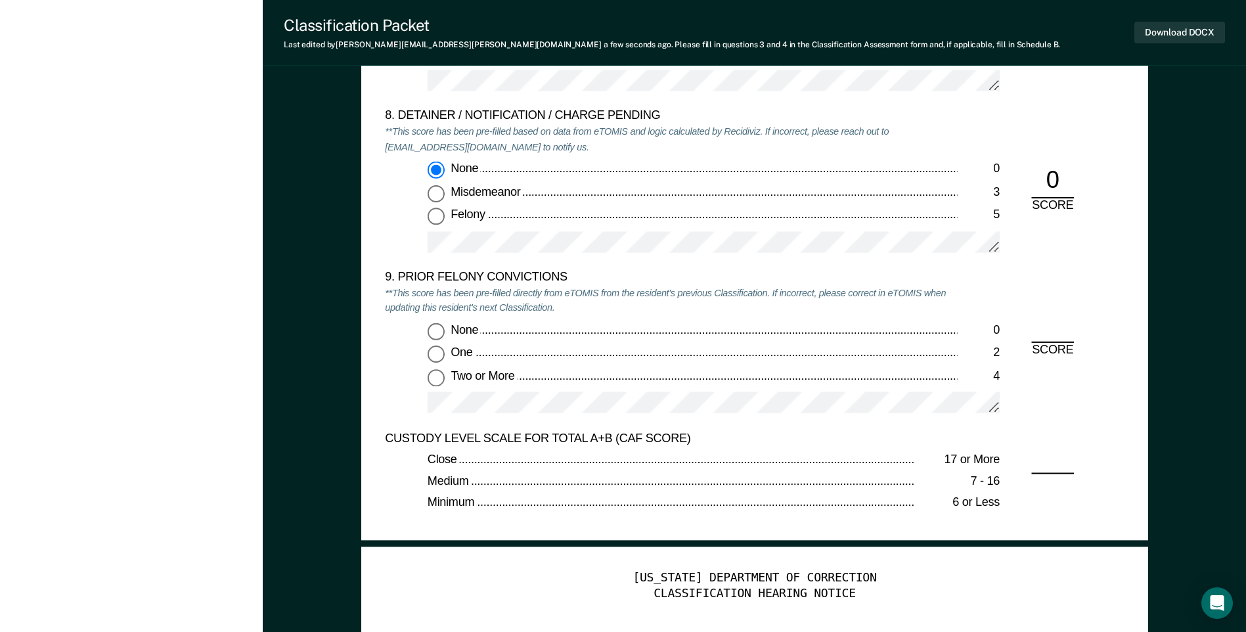
click at [434, 378] on input "Two or More 4" at bounding box center [435, 376] width 17 height 17
type textarea "x"
radio input "true"
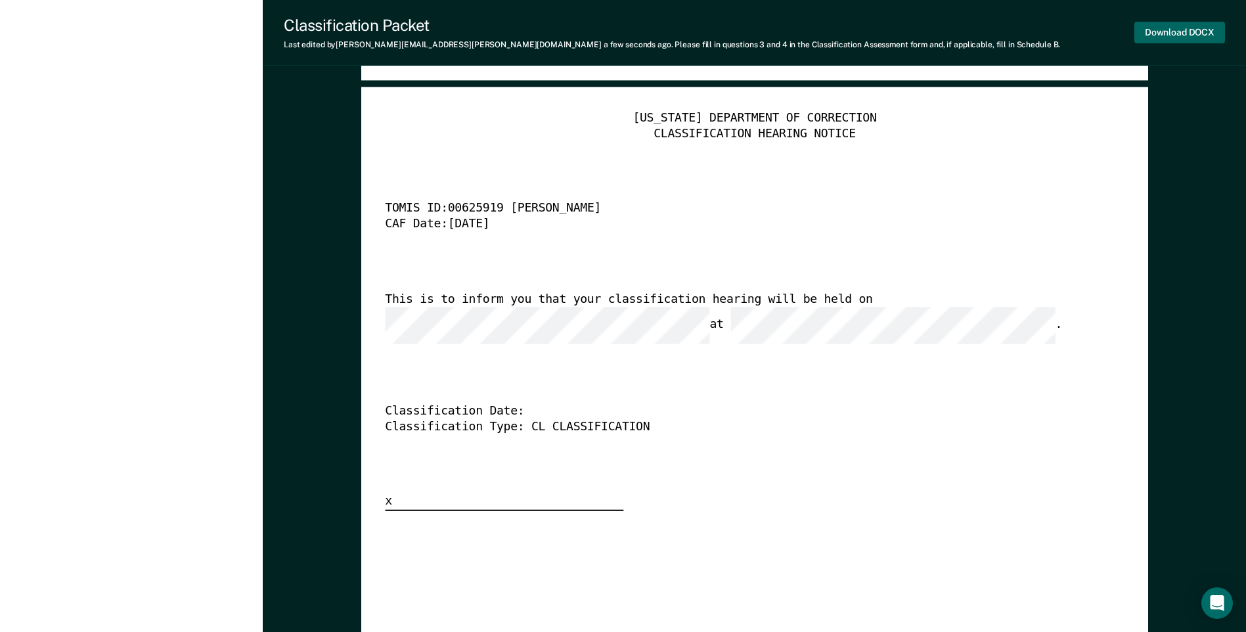
click at [1195, 27] on button "Download DOCX" at bounding box center [1179, 33] width 91 height 22
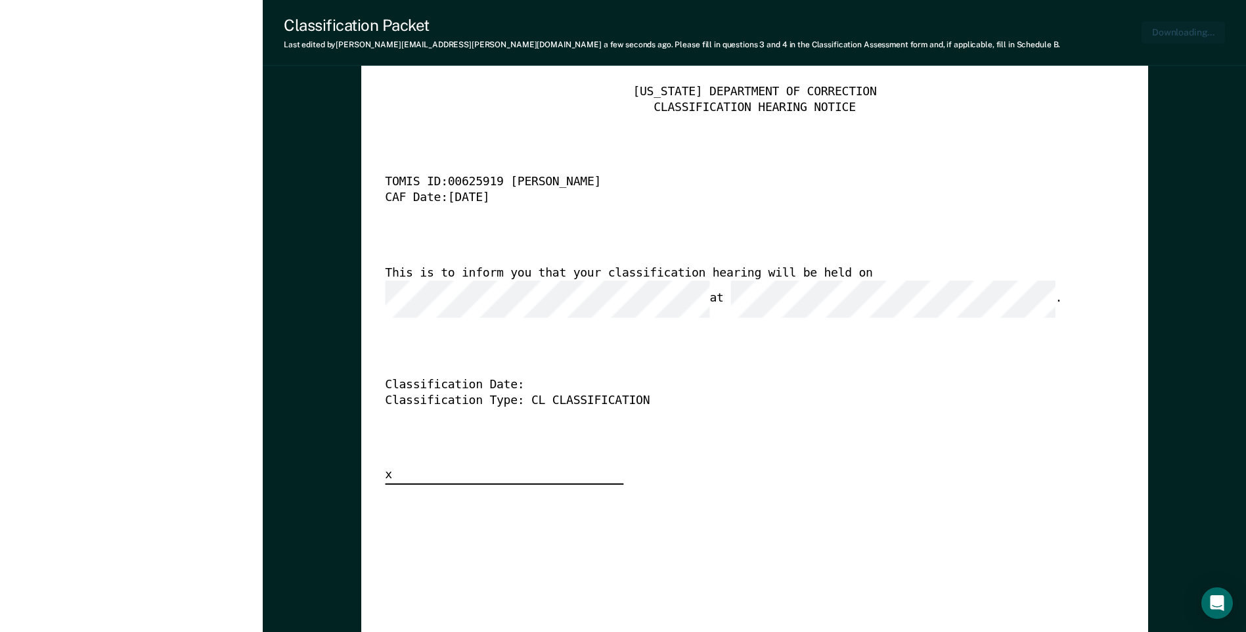
type textarea "x"
